Goal: Information Seeking & Learning: Learn about a topic

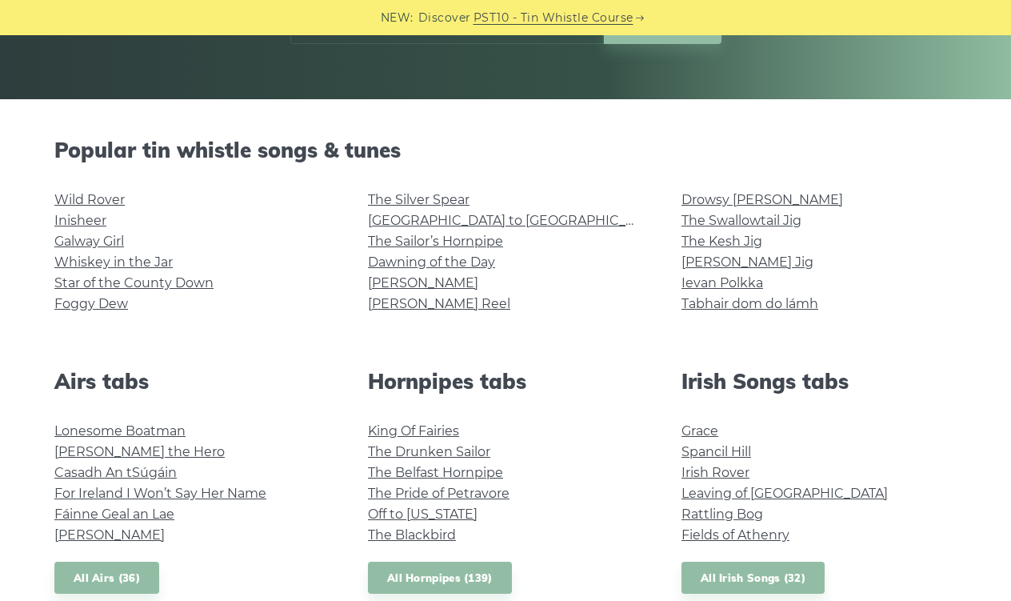
scroll to position [337, 0]
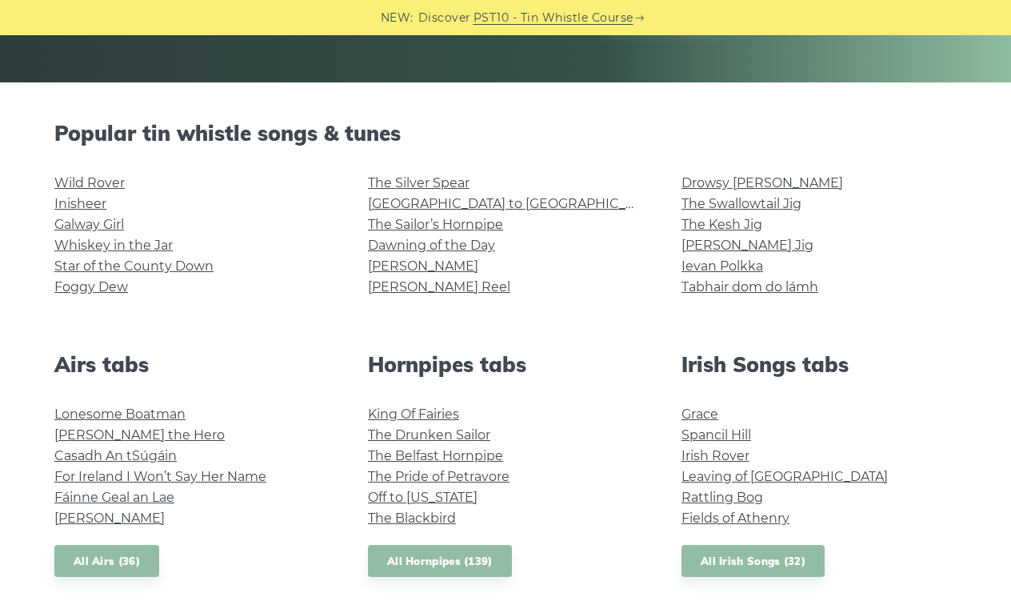
click at [89, 190] on li "Wild Rover" at bounding box center [191, 183] width 275 height 21
click at [101, 179] on link "Wild Rover" at bounding box center [89, 182] width 70 height 15
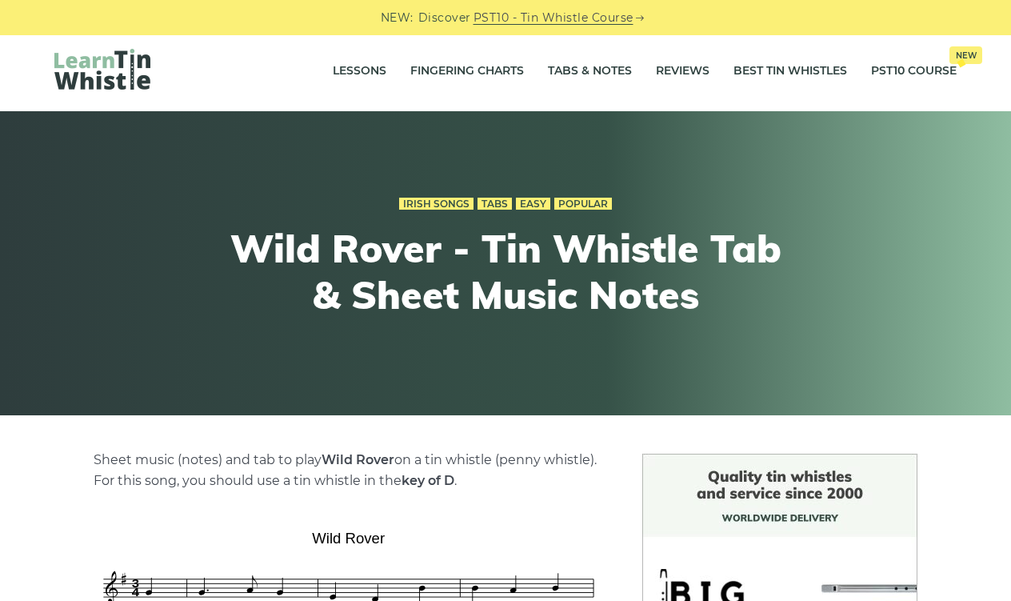
scroll to position [-1, 0]
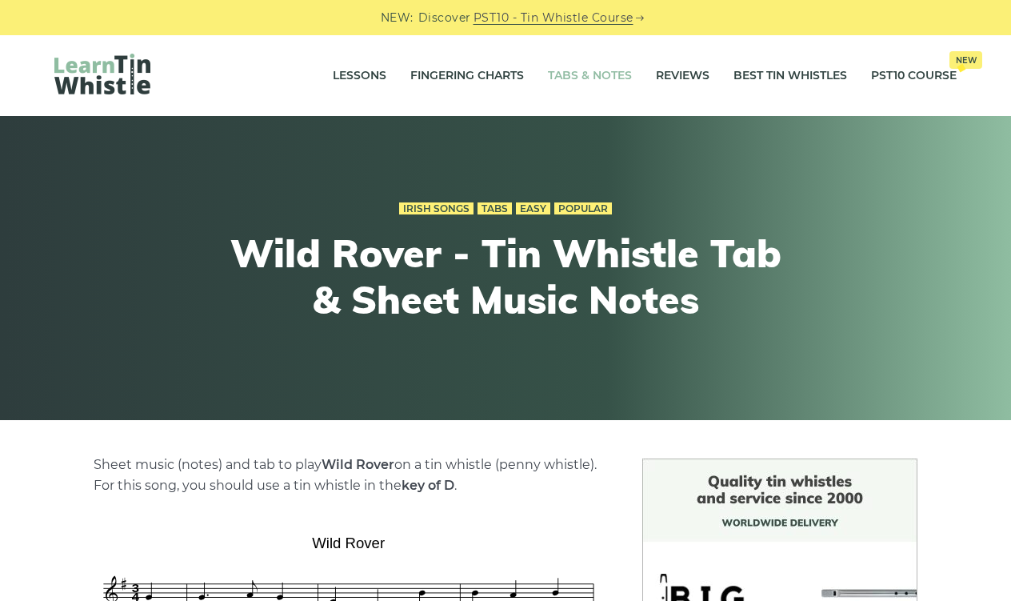
click at [603, 75] on link "Tabs & Notes" at bounding box center [590, 76] width 84 height 40
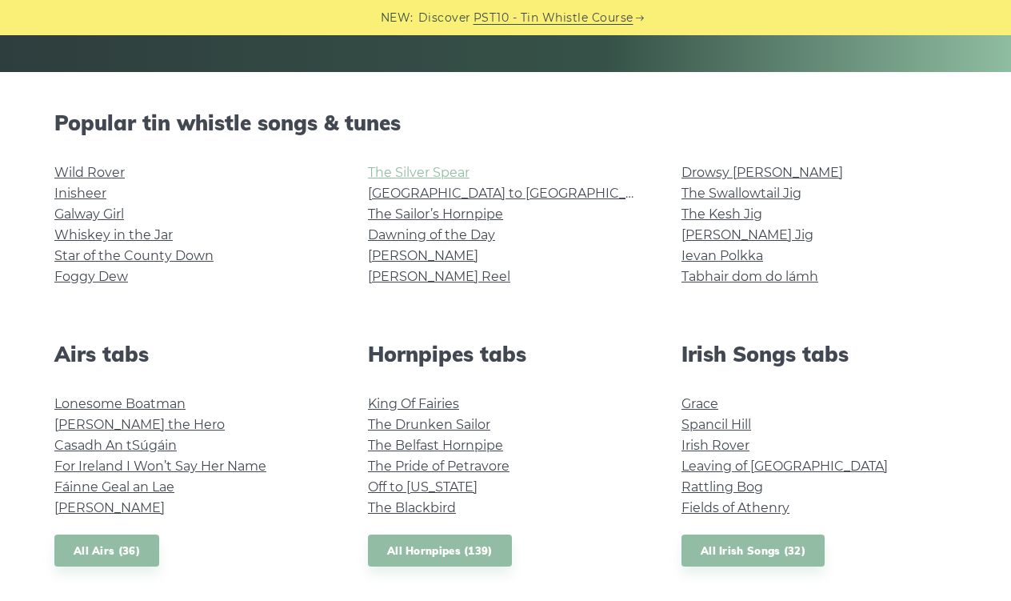
scroll to position [353, 0]
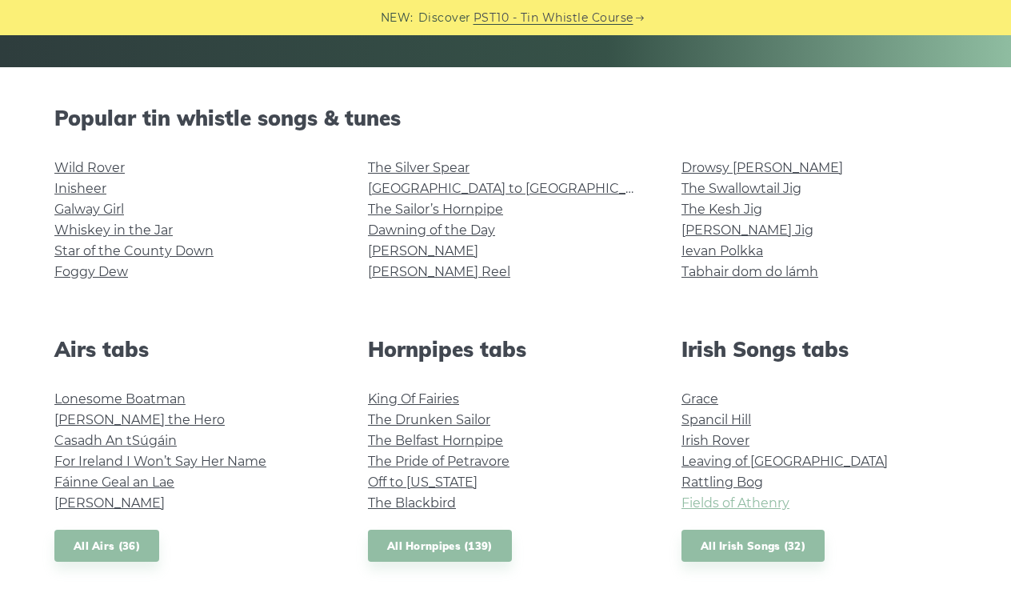
click at [737, 500] on link "Fields of Athenry" at bounding box center [735, 502] width 108 height 15
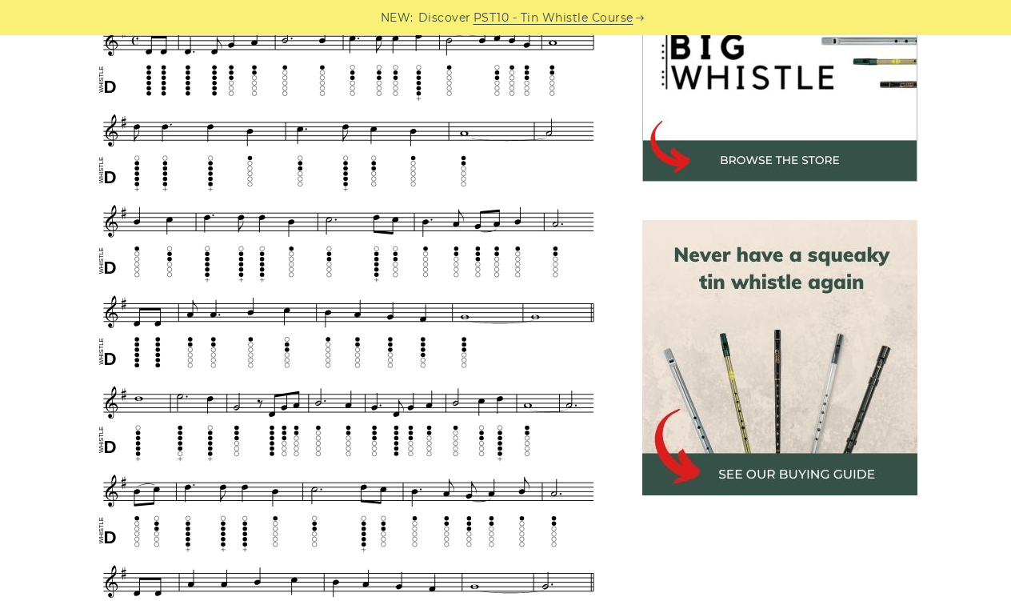
scroll to position [550, 1]
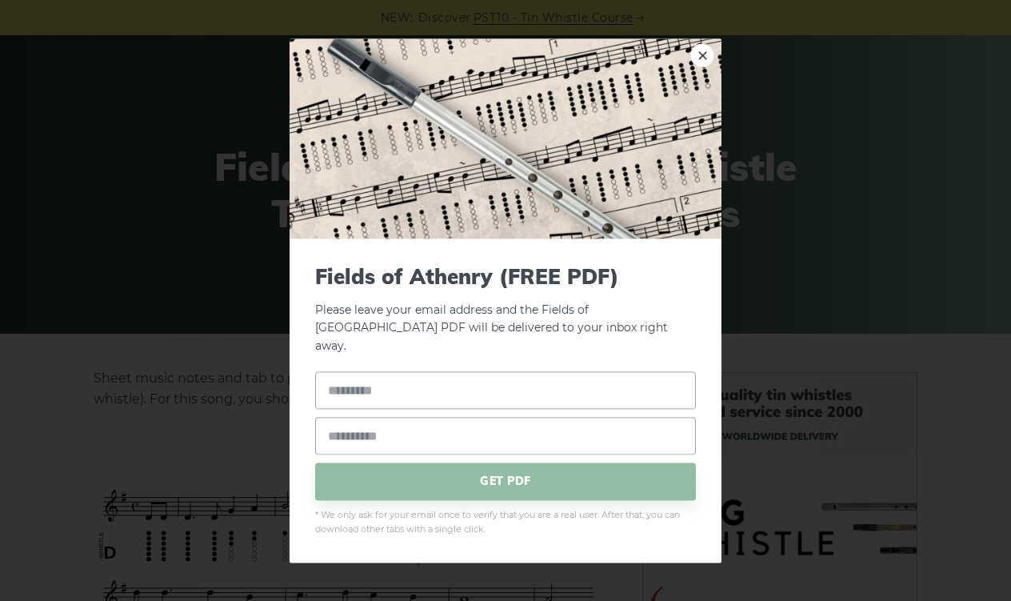
scroll to position [84, 0]
click at [706, 67] on link "×" at bounding box center [702, 55] width 24 height 24
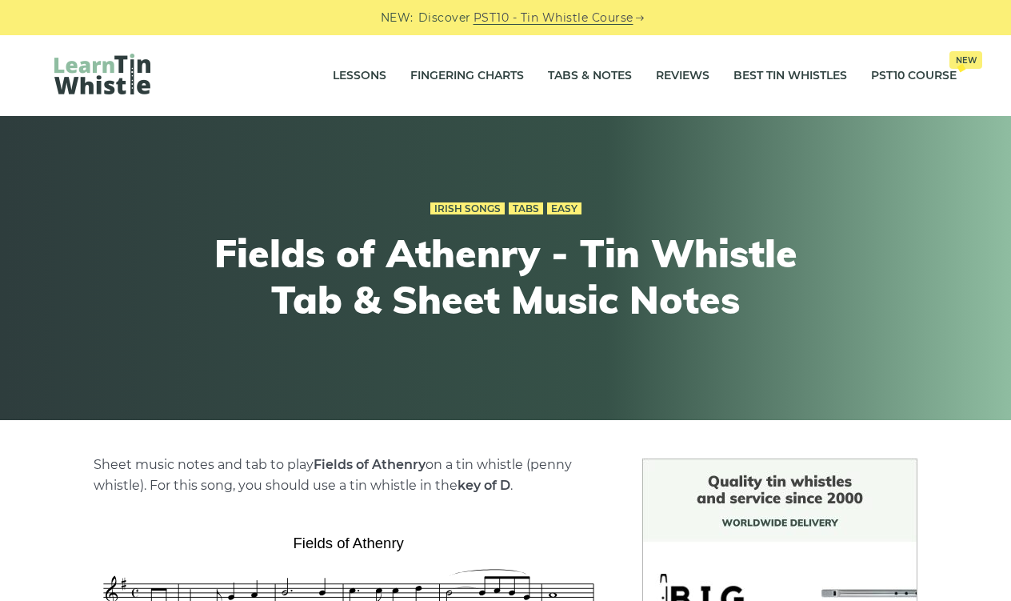
scroll to position [0, 0]
click at [589, 80] on link "Tabs & Notes" at bounding box center [590, 76] width 84 height 40
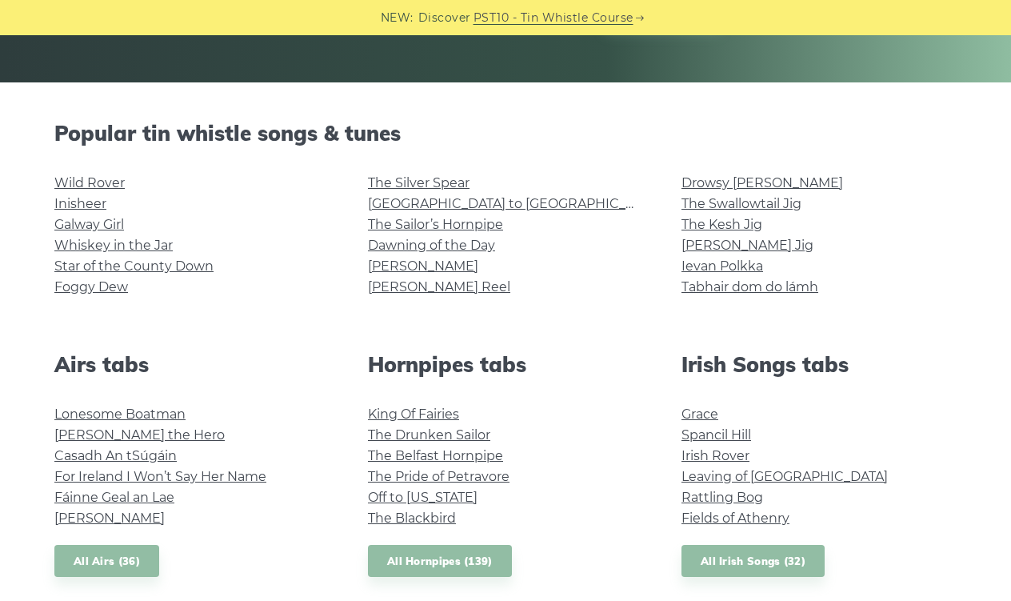
scroll to position [341, 0]
